Goal: Task Accomplishment & Management: Use online tool/utility

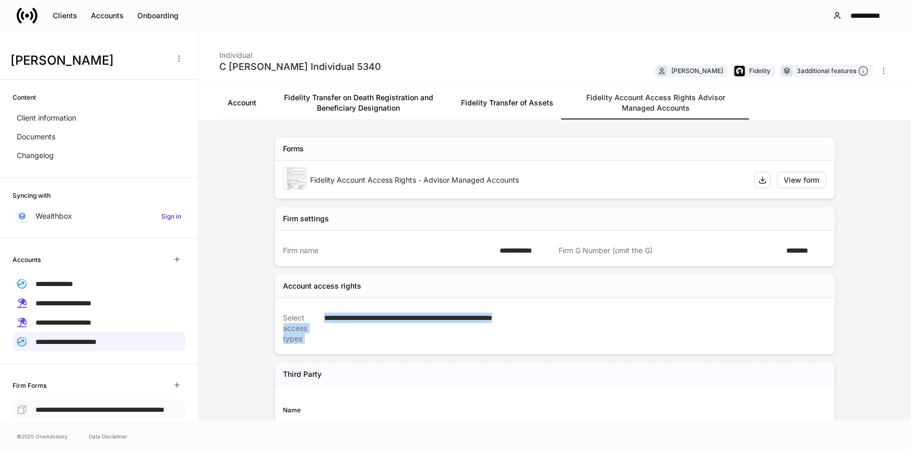
scroll to position [121, 0]
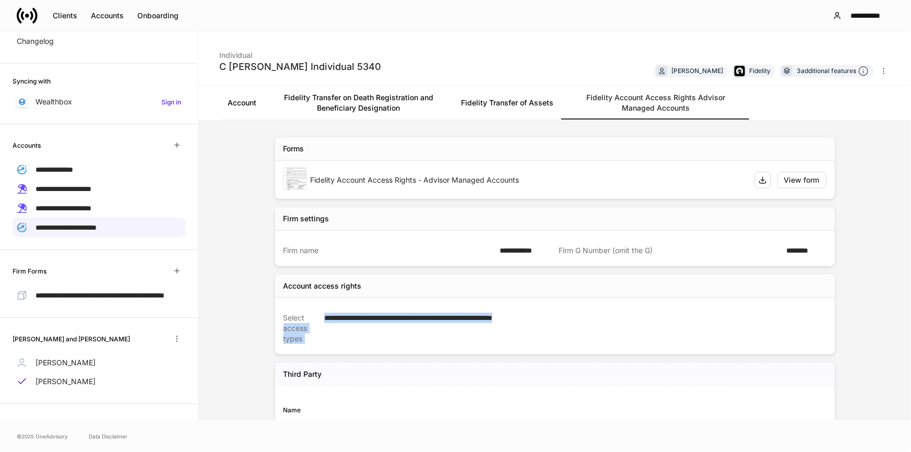
click at [40, 19] on link at bounding box center [31, 15] width 29 height 21
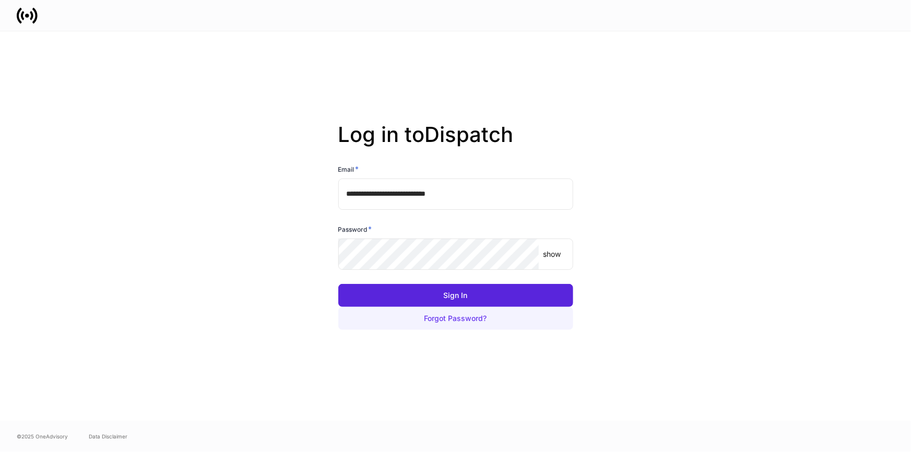
click at [469, 309] on button "Forgot Password?" at bounding box center [455, 318] width 235 height 23
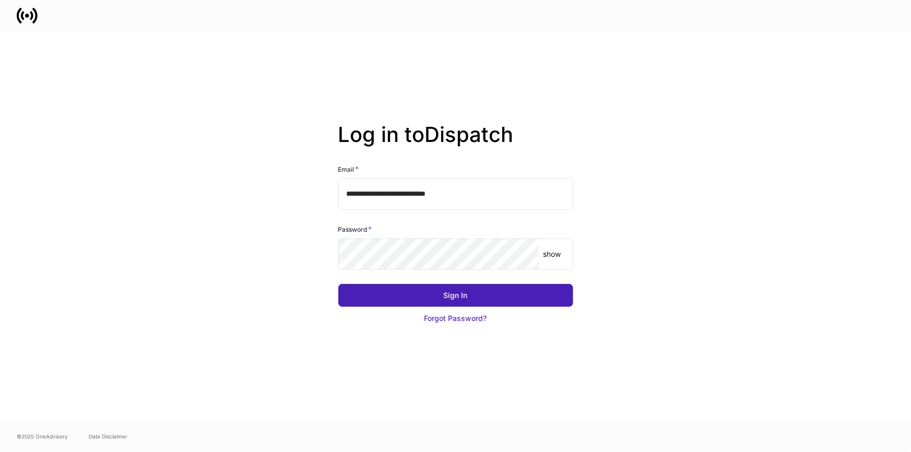
click at [418, 293] on button "Sign In" at bounding box center [455, 295] width 235 height 23
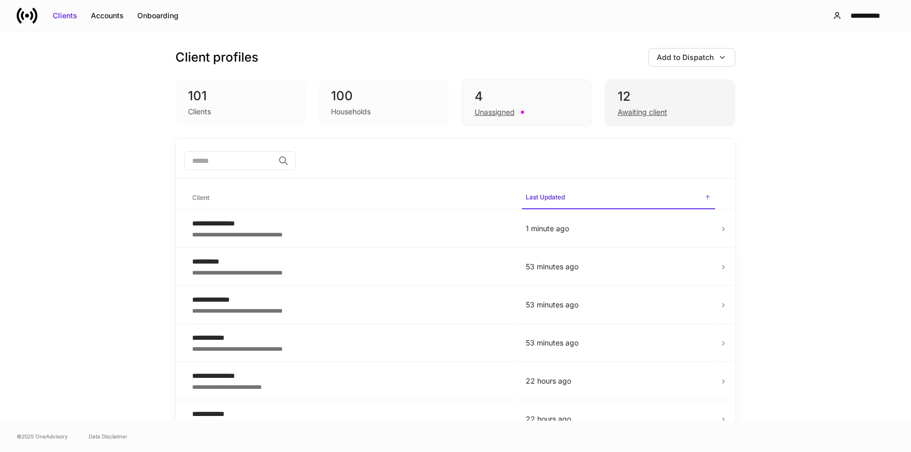
click at [662, 88] on div "12" at bounding box center [670, 96] width 104 height 17
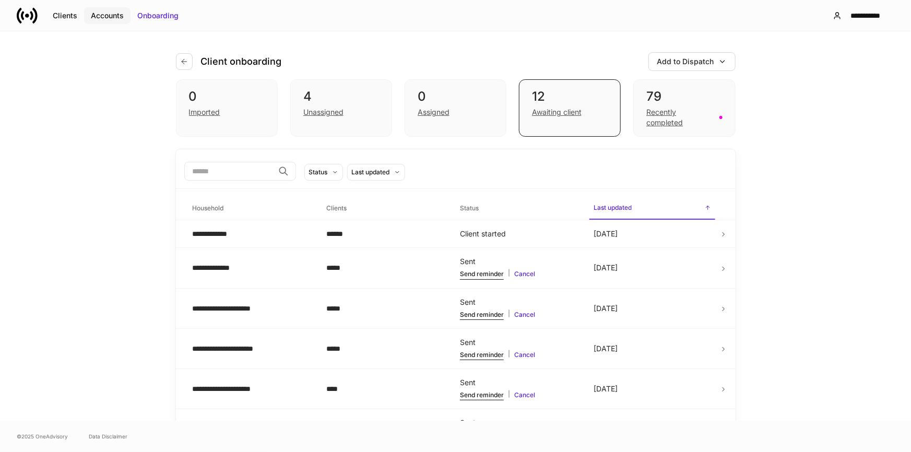
click at [104, 14] on div "Accounts" at bounding box center [107, 15] width 33 height 10
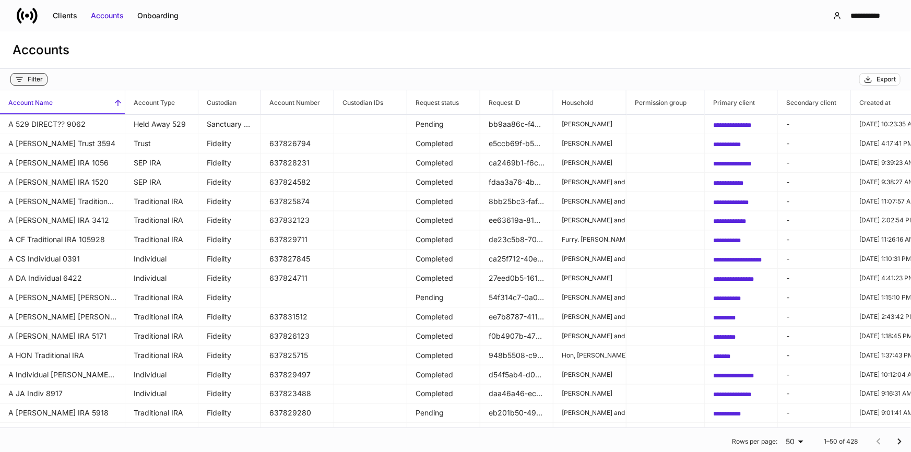
click at [32, 75] on div "Filter" at bounding box center [35, 79] width 15 height 8
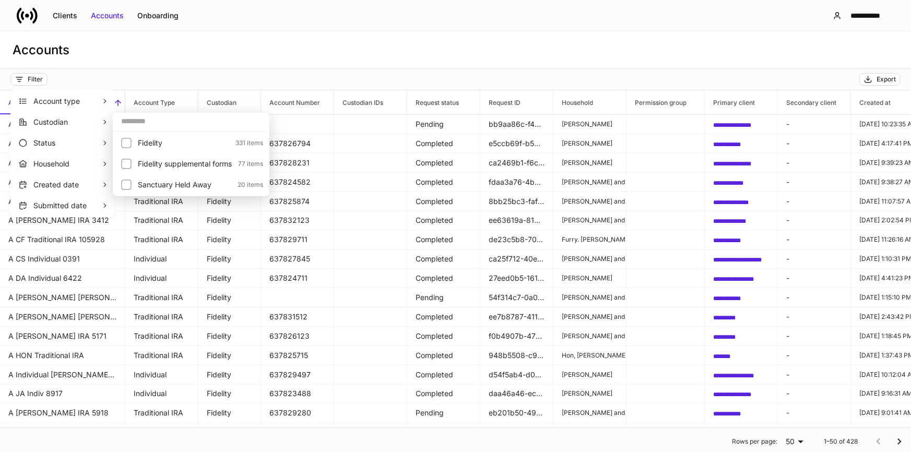
click at [144, 122] on input "text" at bounding box center [191, 121] width 157 height 19
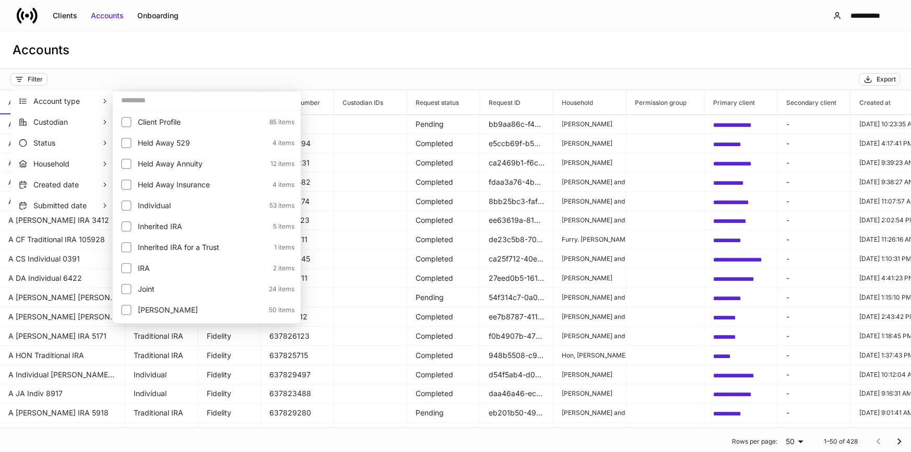
click at [40, 84] on div at bounding box center [455, 226] width 911 height 452
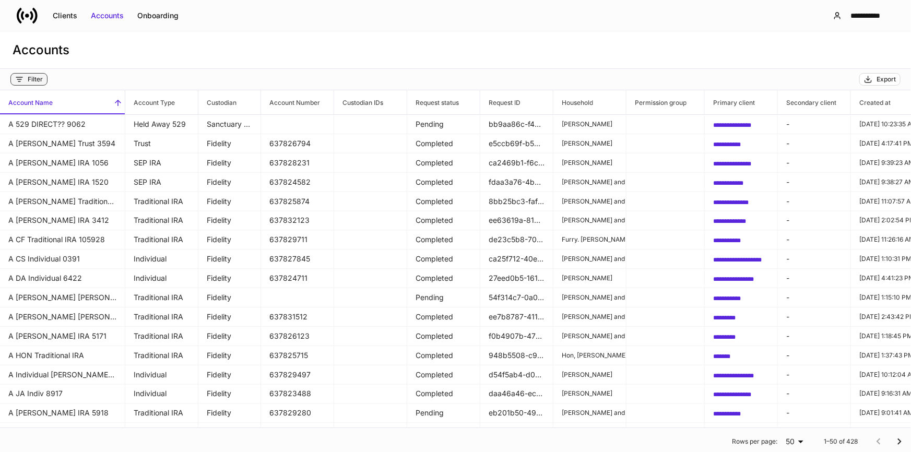
click at [26, 78] on div "Filter" at bounding box center [29, 79] width 28 height 8
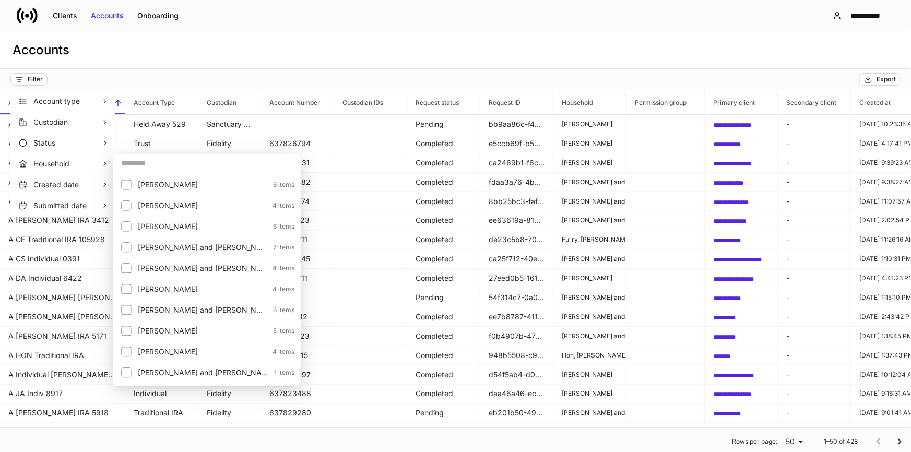
click at [213, 164] on input "text" at bounding box center [207, 163] width 188 height 19
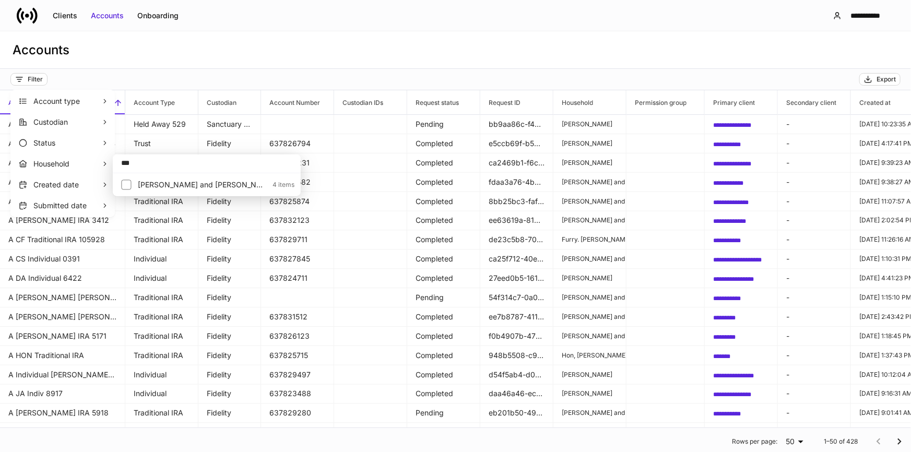
type input "***"
click at [199, 188] on p "Krech, Dale and Brenda" at bounding box center [202, 185] width 128 height 10
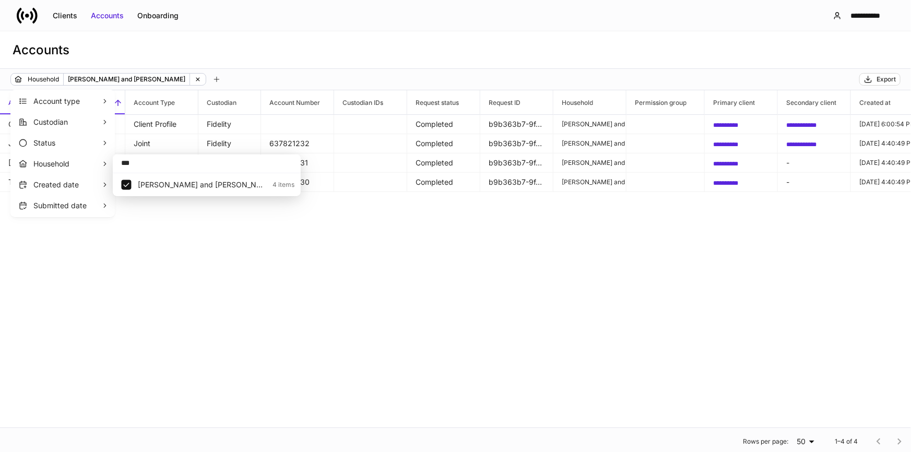
click at [229, 288] on div at bounding box center [455, 226] width 911 height 452
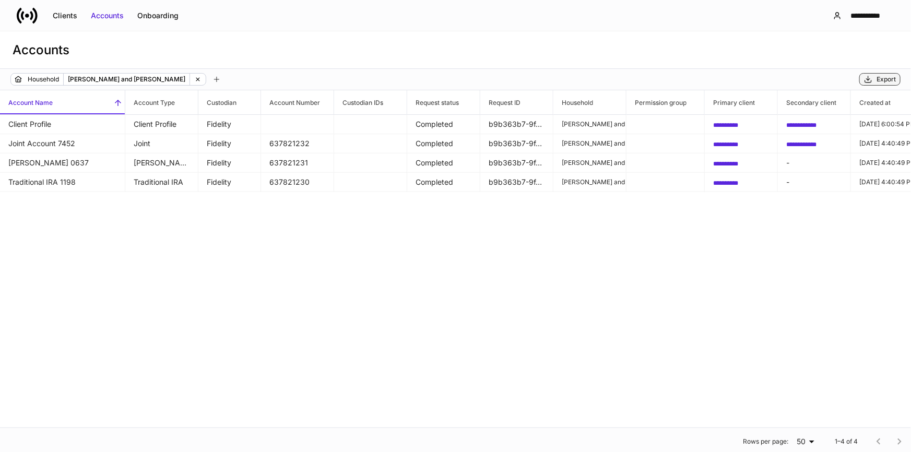
click at [873, 73] on div "Household Krech, Dale and Brenda Export" at bounding box center [455, 79] width 911 height 21
click at [891, 77] on div "Export" at bounding box center [886, 79] width 19 height 8
click at [194, 79] on icon at bounding box center [197, 79] width 7 height 7
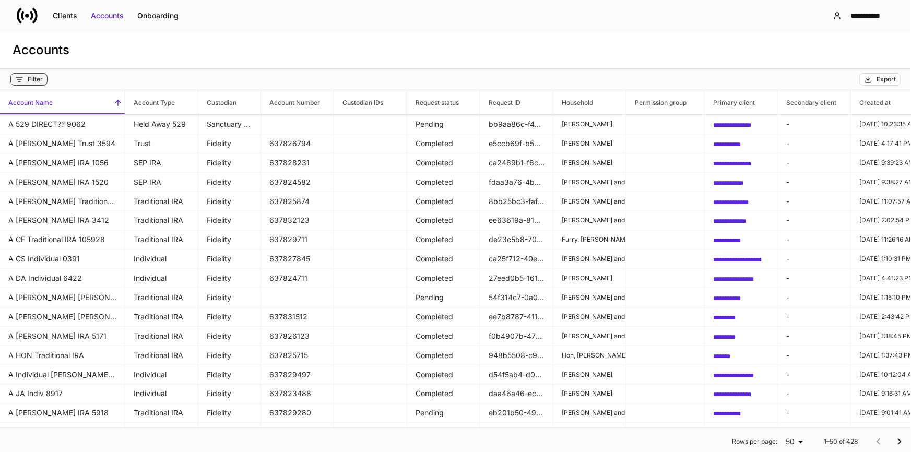
click at [29, 77] on div "Filter" at bounding box center [35, 79] width 15 height 8
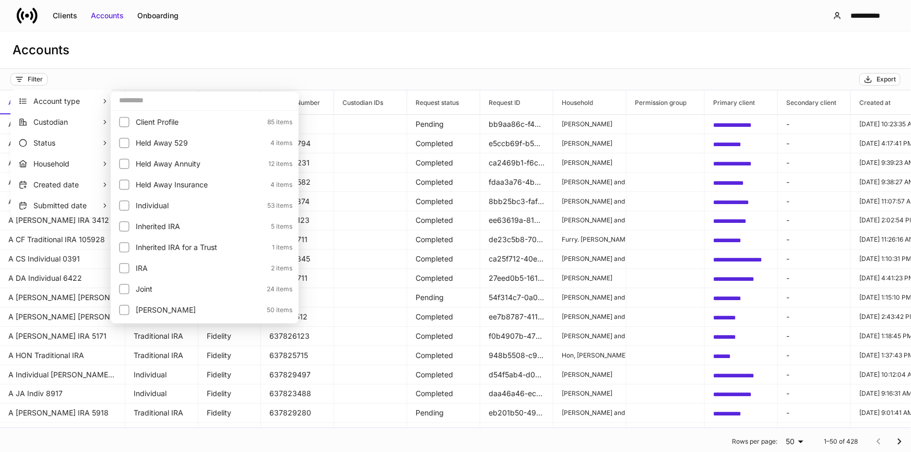
click at [196, 103] on input "text" at bounding box center [205, 100] width 188 height 19
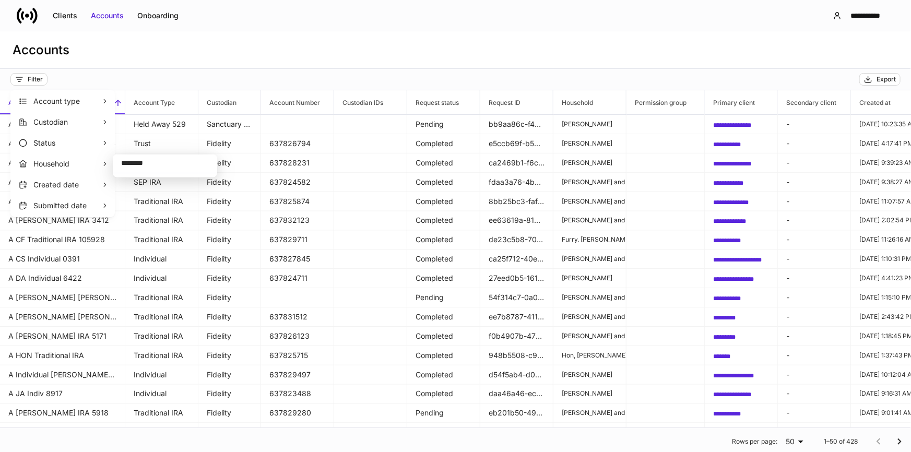
click at [170, 169] on input "*******" at bounding box center [165, 163] width 104 height 19
click at [97, 164] on p "Household" at bounding box center [67, 164] width 68 height 10
click at [149, 162] on input "*******" at bounding box center [165, 163] width 104 height 19
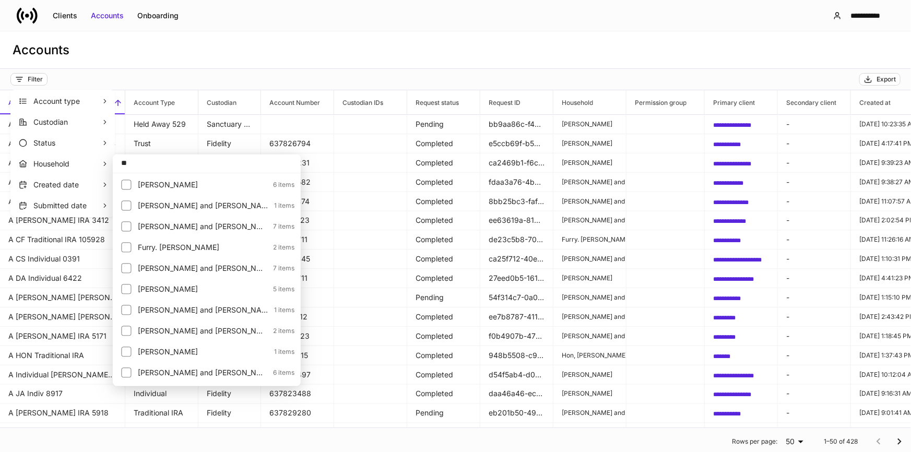
type input "*"
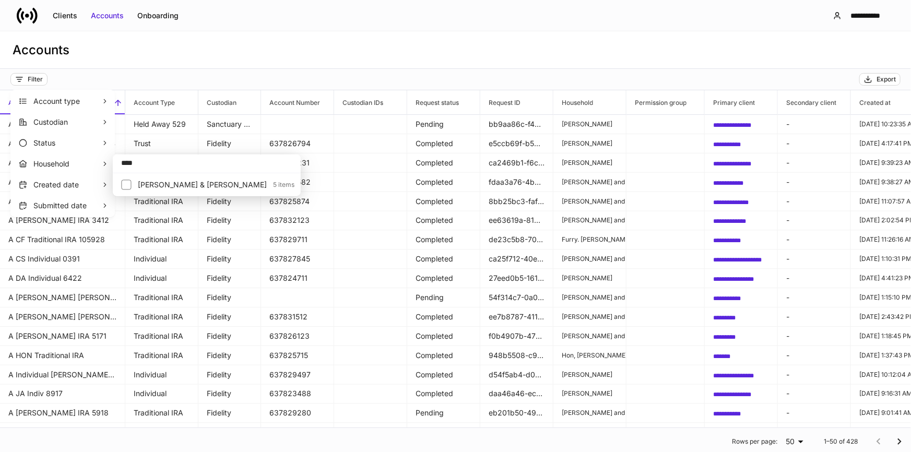
type input "****"
click at [183, 187] on p "Ronning, Madalynn & James" at bounding box center [202, 185] width 129 height 10
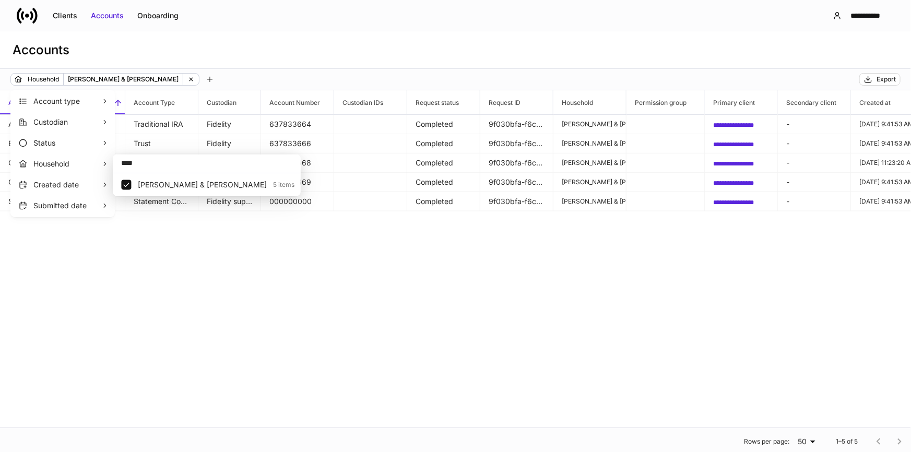
click at [270, 291] on div at bounding box center [455, 226] width 911 height 452
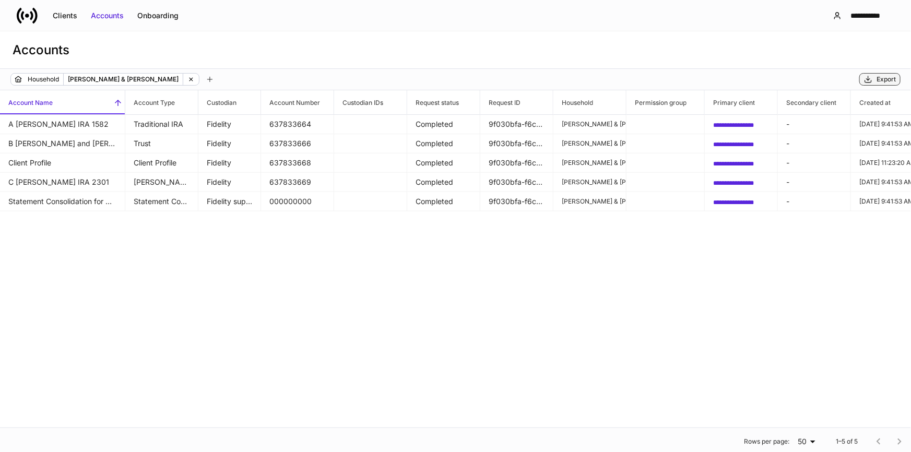
click at [882, 80] on div "Export" at bounding box center [886, 79] width 19 height 8
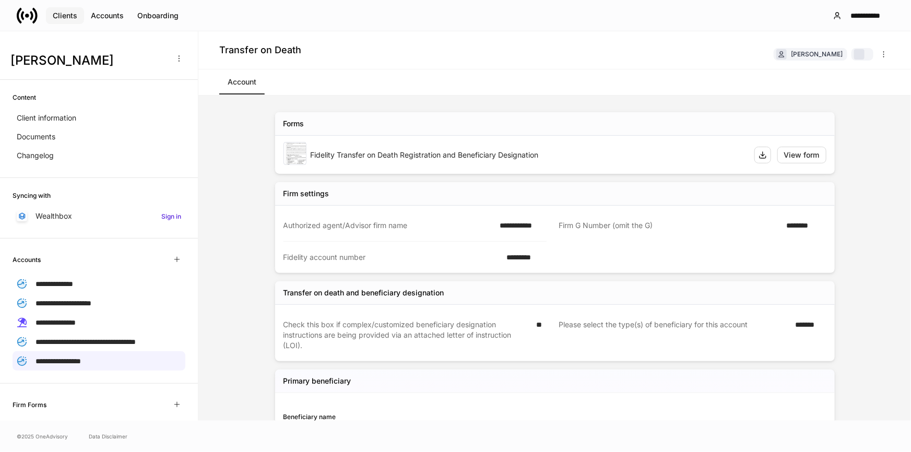
click at [69, 12] on div "Clients" at bounding box center [65, 15] width 25 height 10
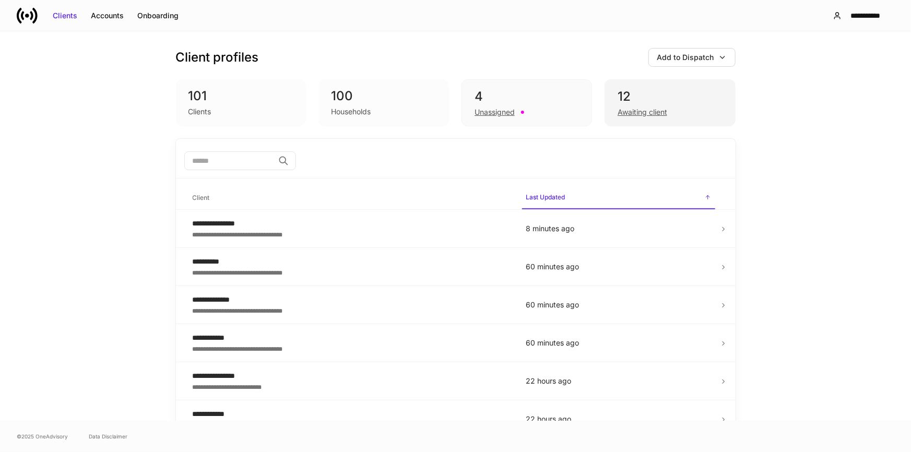
click at [653, 97] on div "12" at bounding box center [670, 96] width 104 height 17
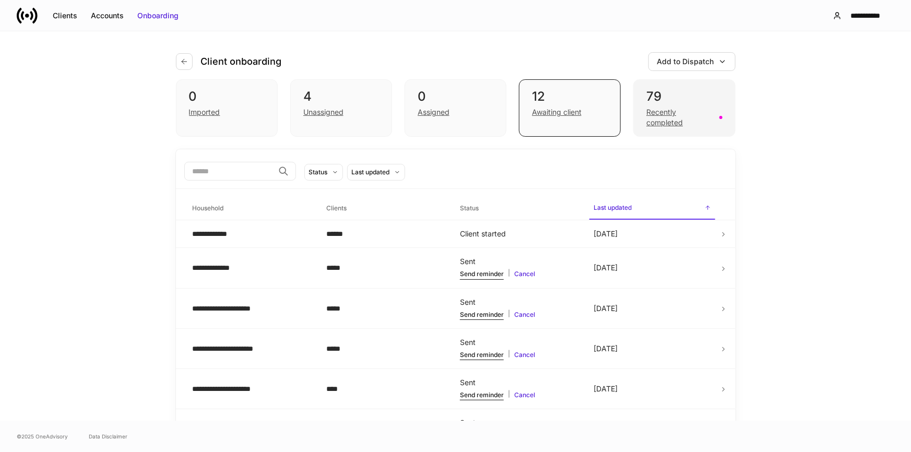
click at [683, 102] on div "79" at bounding box center [684, 96] width 76 height 17
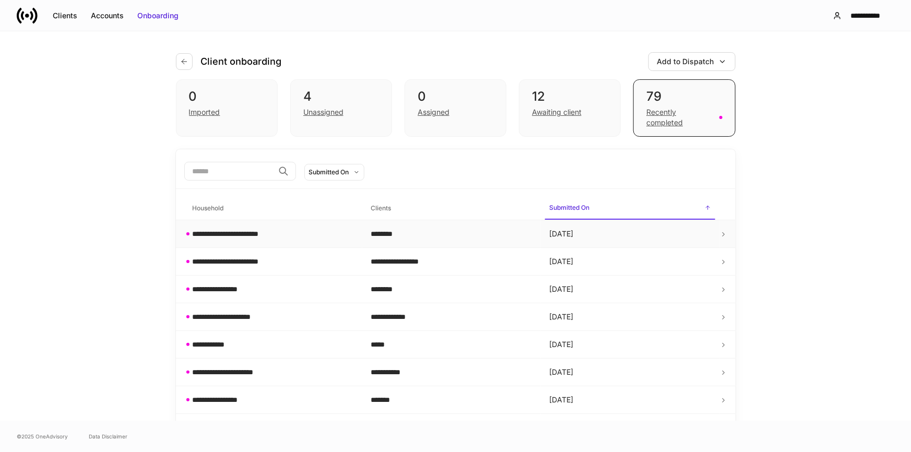
click at [274, 233] on div "**********" at bounding box center [242, 234] width 98 height 10
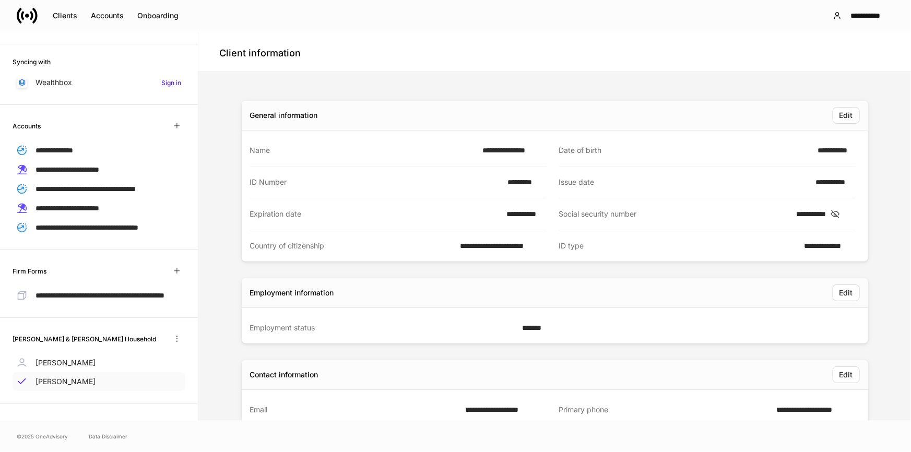
scroll to position [161, 0]
click at [74, 361] on p "James Ronning" at bounding box center [66, 363] width 60 height 10
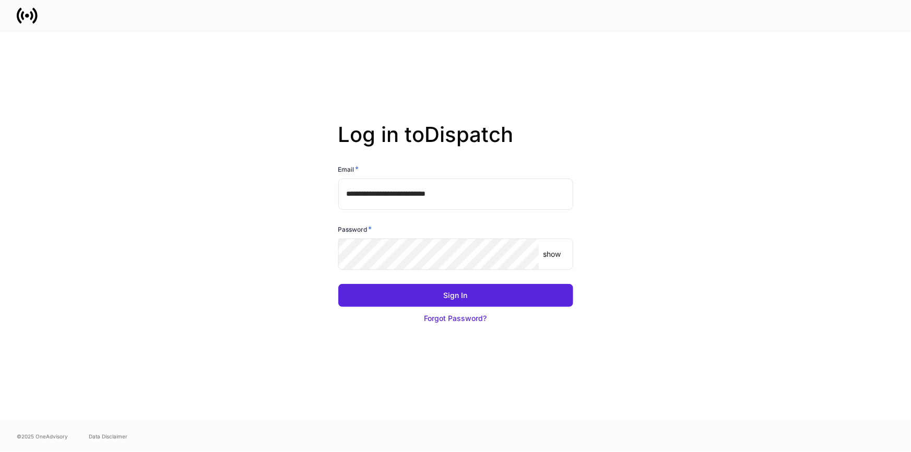
click at [479, 180] on input "**********" at bounding box center [455, 194] width 235 height 31
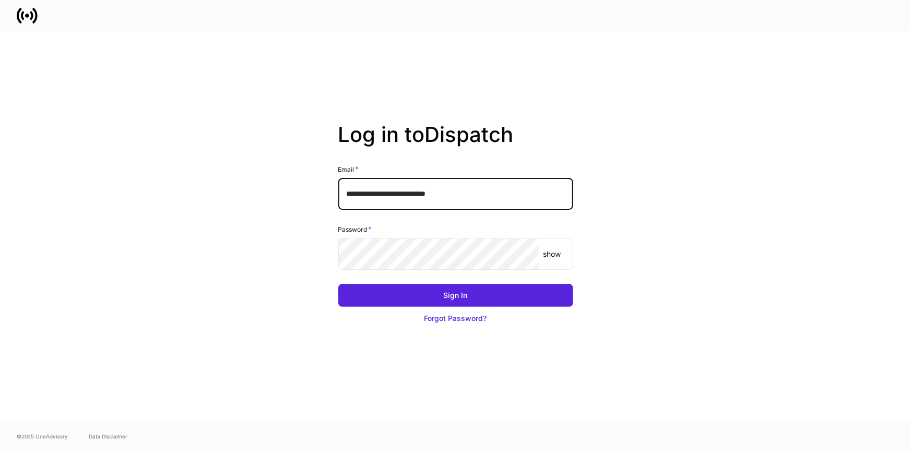
type input "**********"
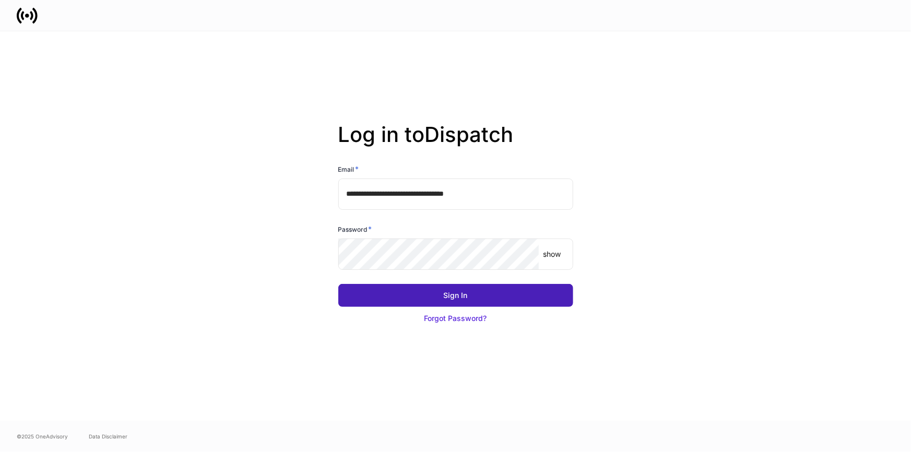
click at [495, 297] on button "Sign In" at bounding box center [455, 295] width 235 height 23
